Goal: Task Accomplishment & Management: Use online tool/utility

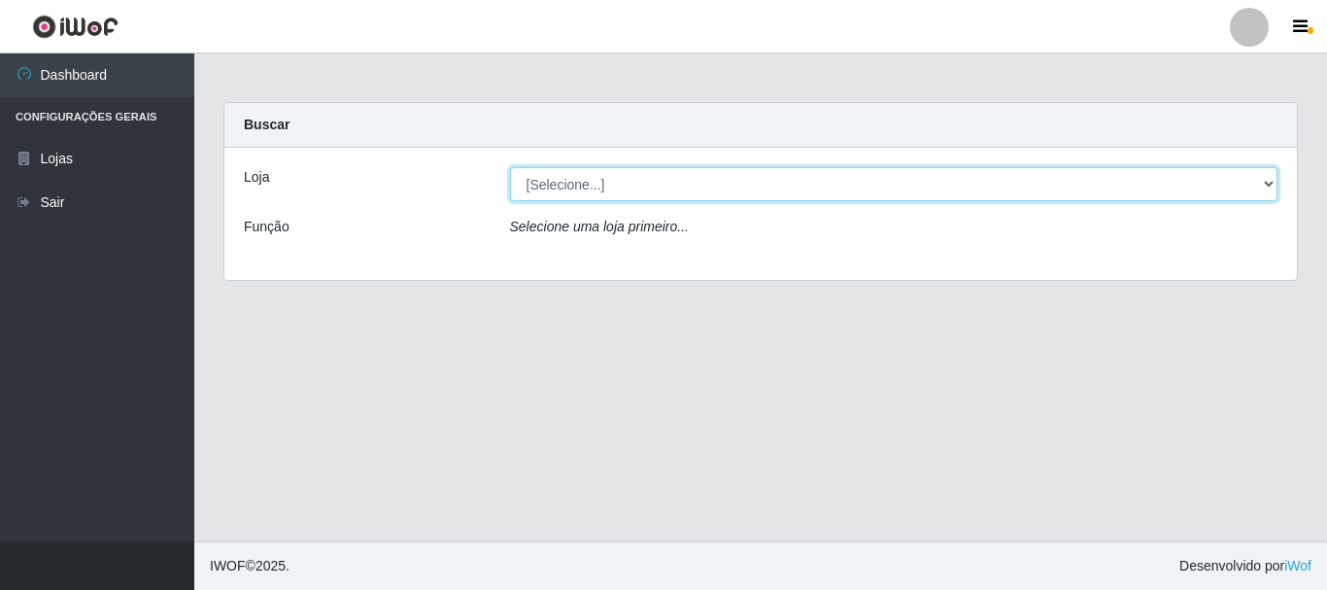
click at [539, 186] on select "[Selecione...] [GEOGRAPHIC_DATA] [GEOGRAPHIC_DATA]" at bounding box center [894, 184] width 768 height 34
select select "64"
click at [510, 167] on select "[Selecione...] [GEOGRAPHIC_DATA] [GEOGRAPHIC_DATA]" at bounding box center [894, 184] width 768 height 34
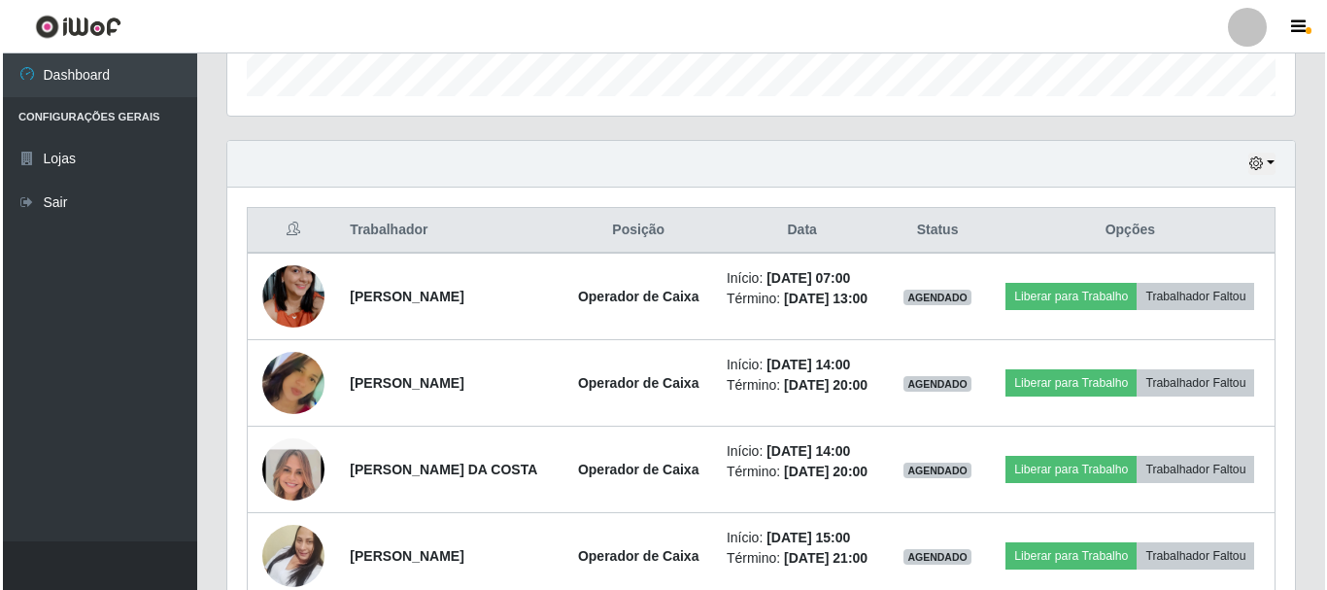
scroll to position [564, 0]
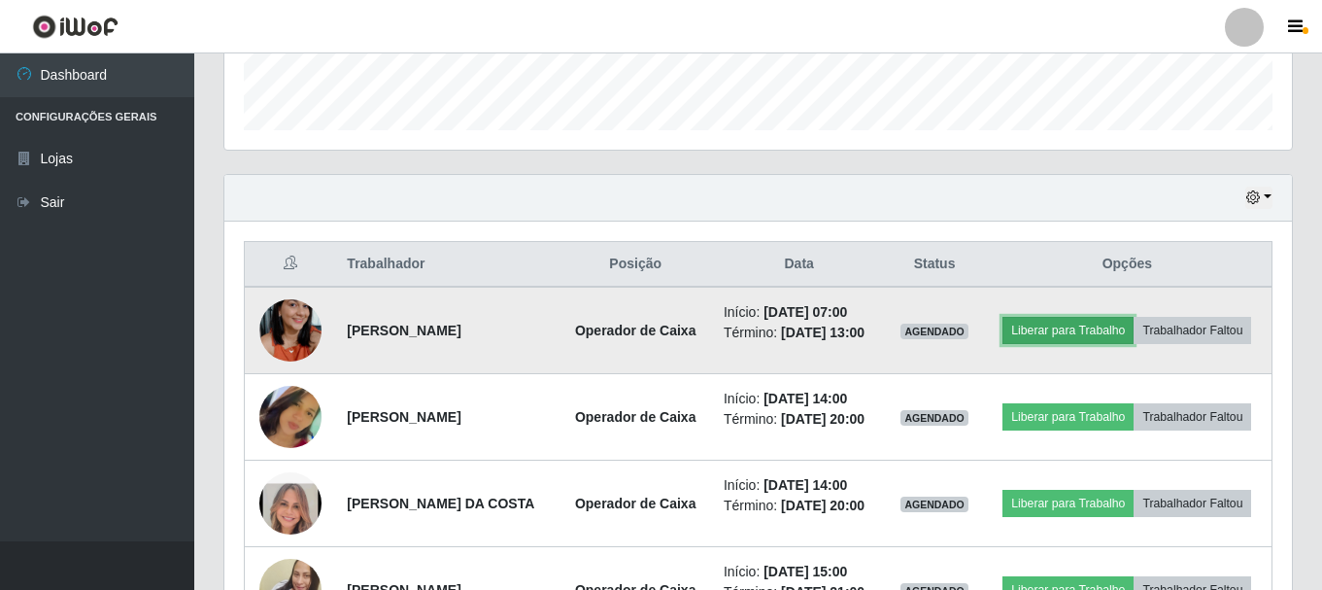
click at [1102, 319] on button "Liberar para Trabalho" at bounding box center [1067, 330] width 131 height 27
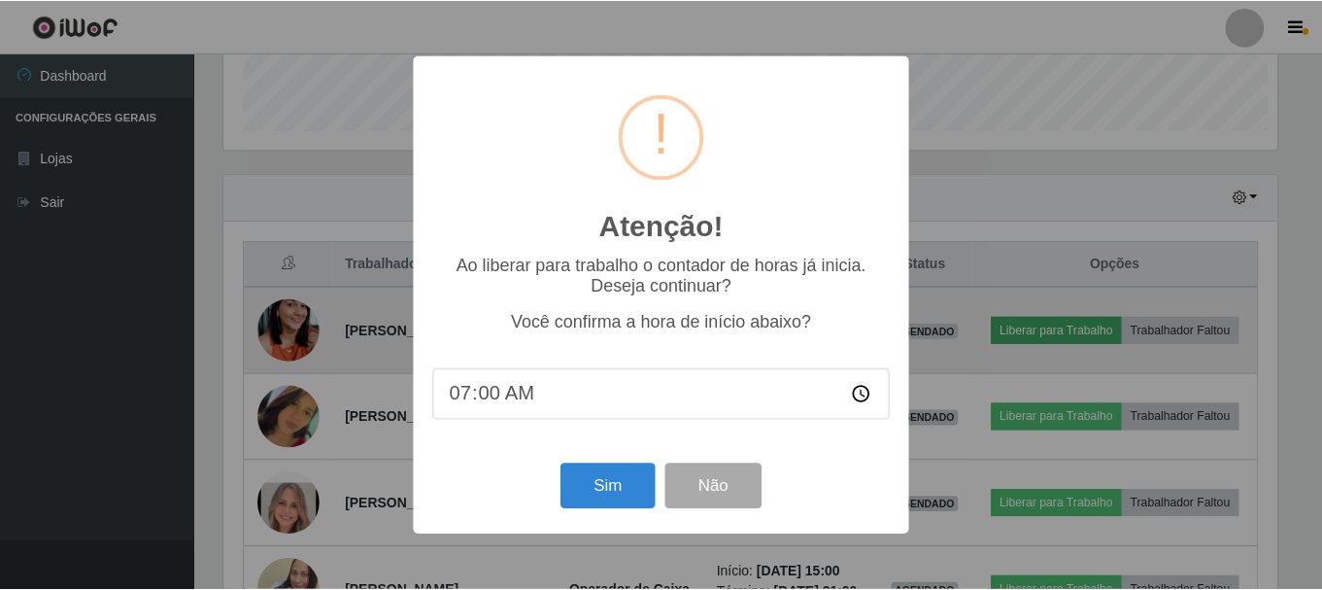
scroll to position [403, 1058]
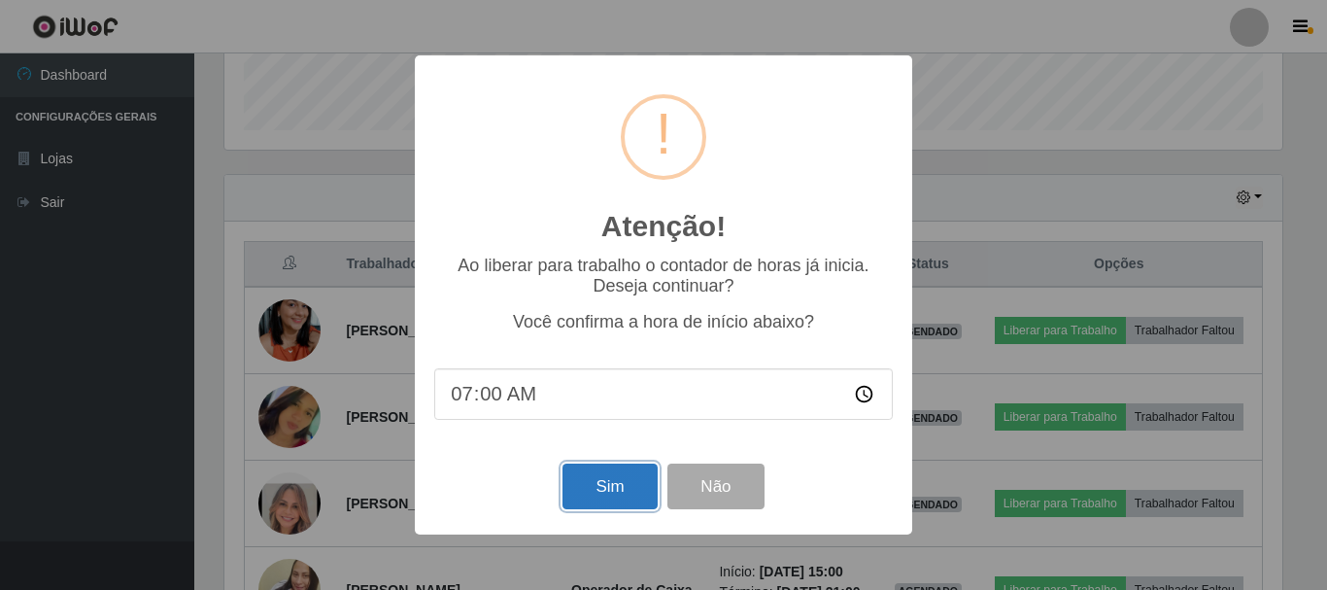
click at [602, 500] on button "Sim" at bounding box center [609, 486] width 94 height 46
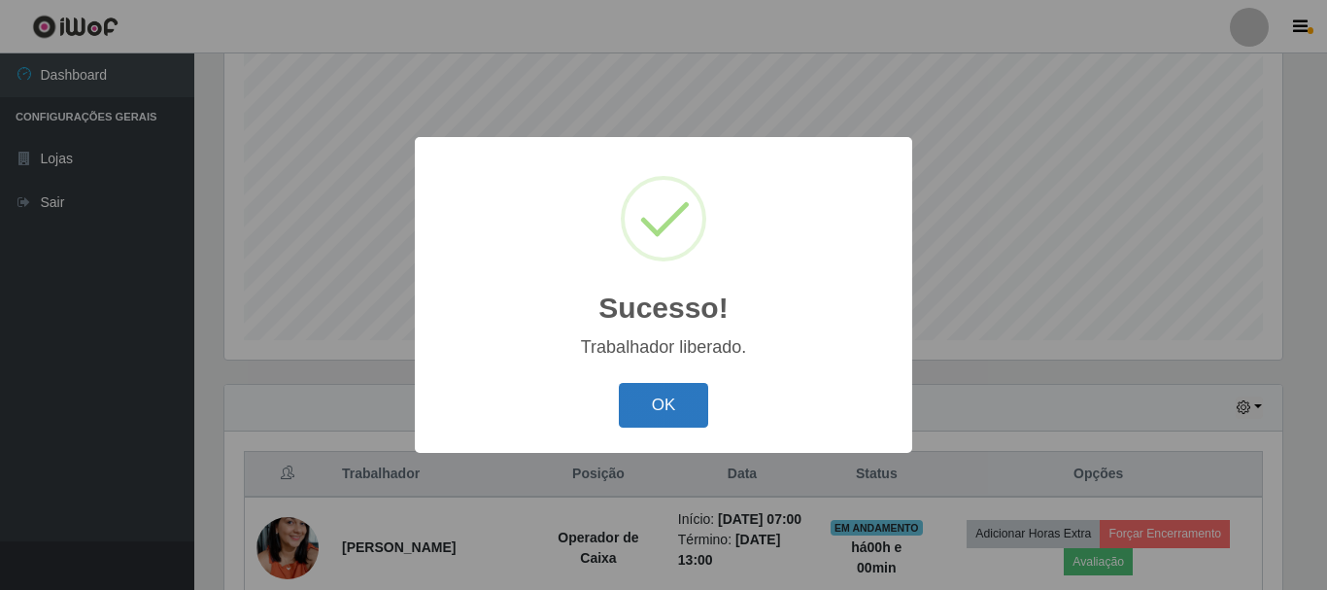
click at [622, 409] on button "OK" at bounding box center [664, 406] width 90 height 46
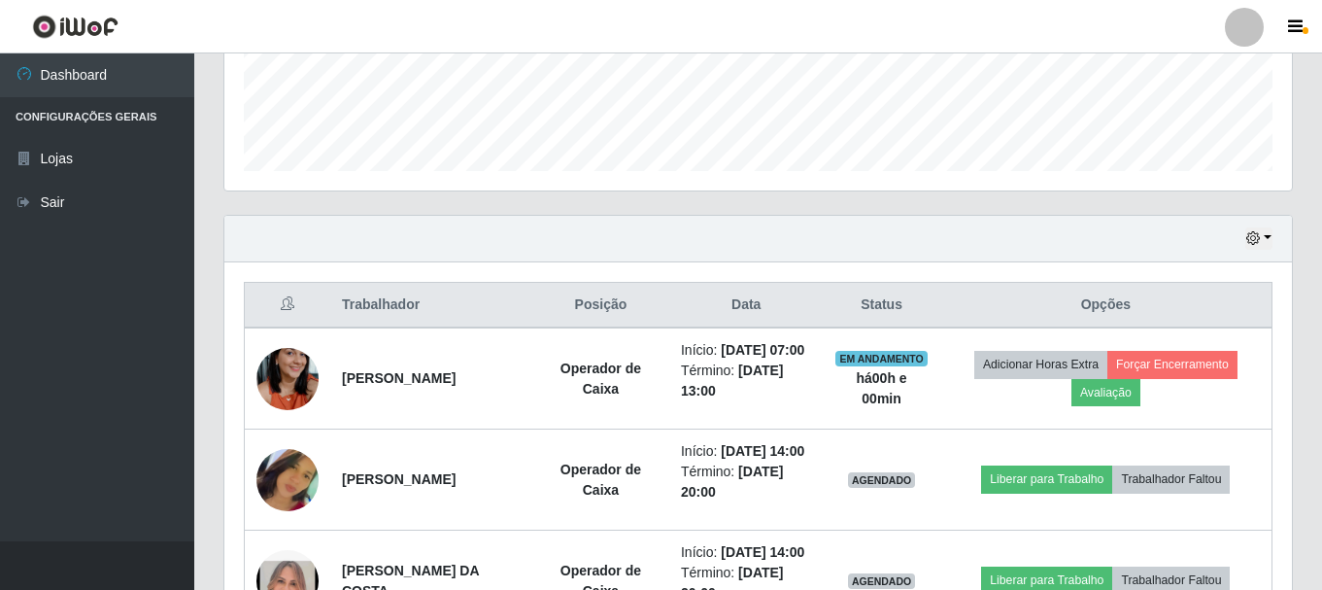
scroll to position [646, 0]
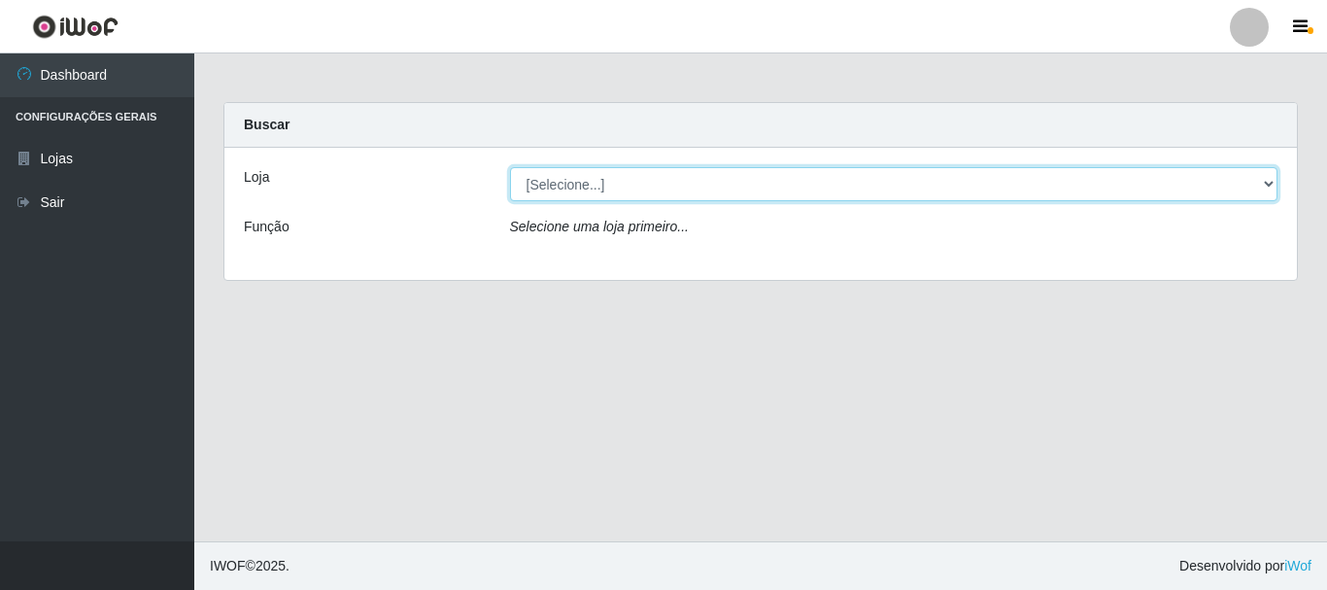
click at [1265, 184] on select "[Selecione...] [GEOGRAPHIC_DATA] [GEOGRAPHIC_DATA]" at bounding box center [894, 184] width 768 height 34
select select "64"
click at [510, 167] on select "[Selecione...] [GEOGRAPHIC_DATA] [GEOGRAPHIC_DATA]" at bounding box center [894, 184] width 768 height 34
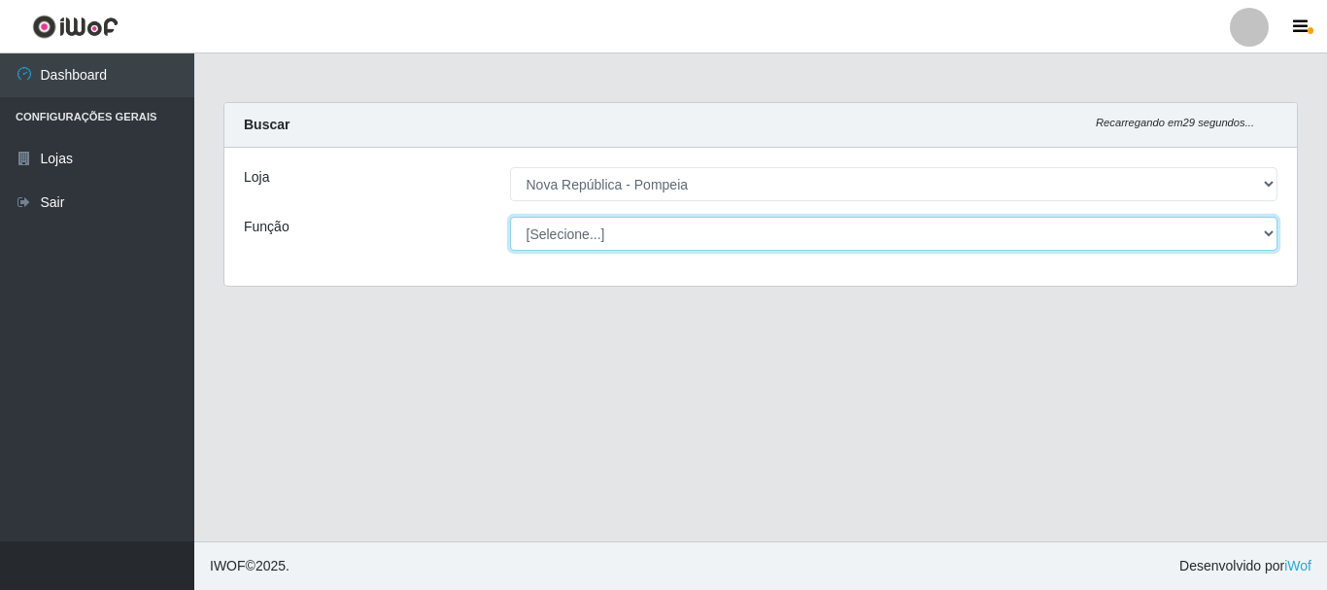
drag, startPoint x: 1265, startPoint y: 231, endPoint x: 1195, endPoint y: 229, distance: 70.0
click at [1265, 231] on select "[Selecione...] Balconista Operador de Caixa Recepcionista Repositor" at bounding box center [894, 234] width 768 height 34
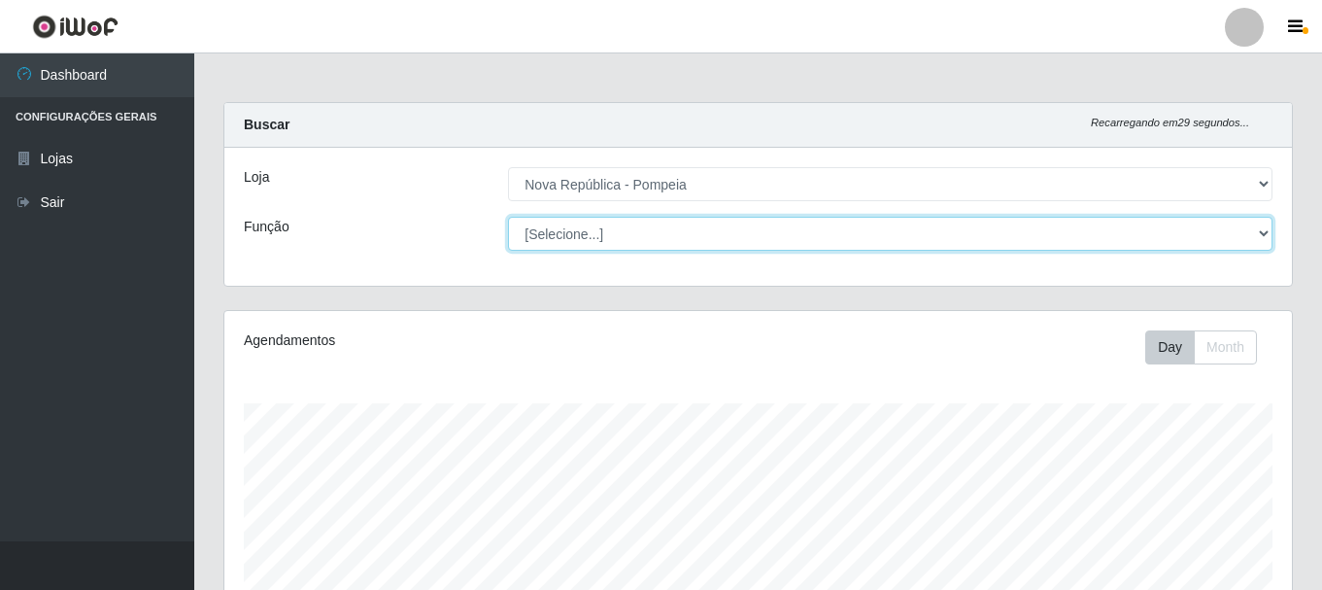
scroll to position [403, 1067]
select select "22"
click at [508, 217] on select "[Selecione...] Balconista Operador de Caixa Recepcionista Repositor" at bounding box center [890, 234] width 764 height 34
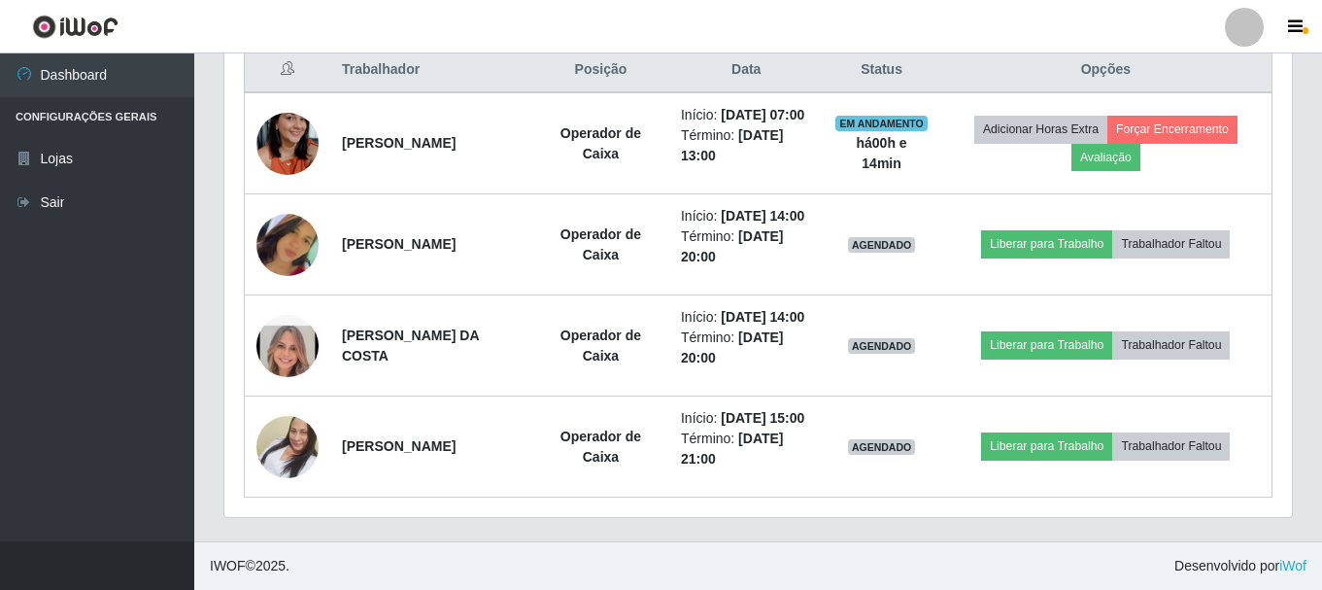
scroll to position [793, 0]
